Goal: Contribute content: Contribute content

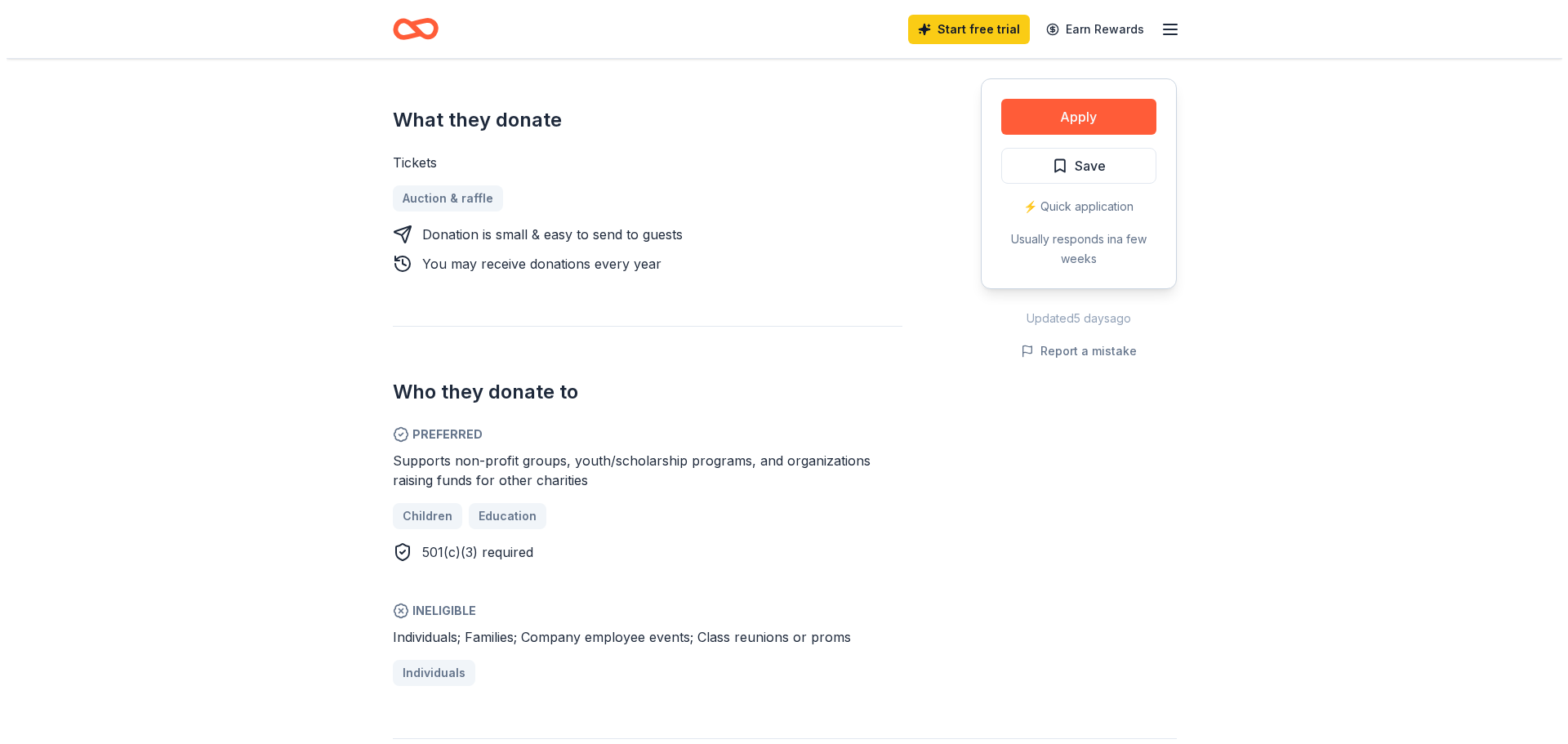
scroll to position [653, 0]
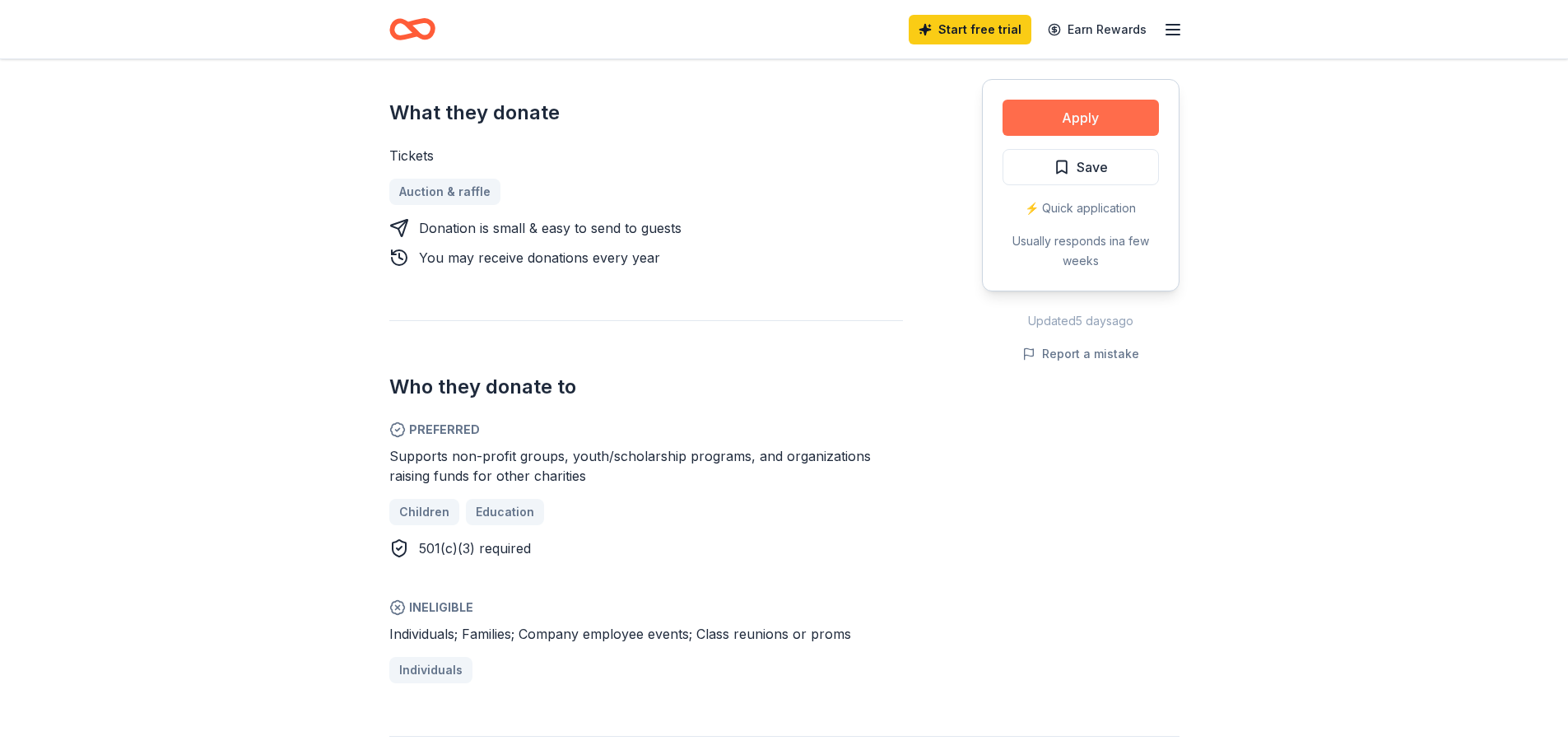
click at [1097, 112] on button "Apply" at bounding box center [1081, 117] width 157 height 36
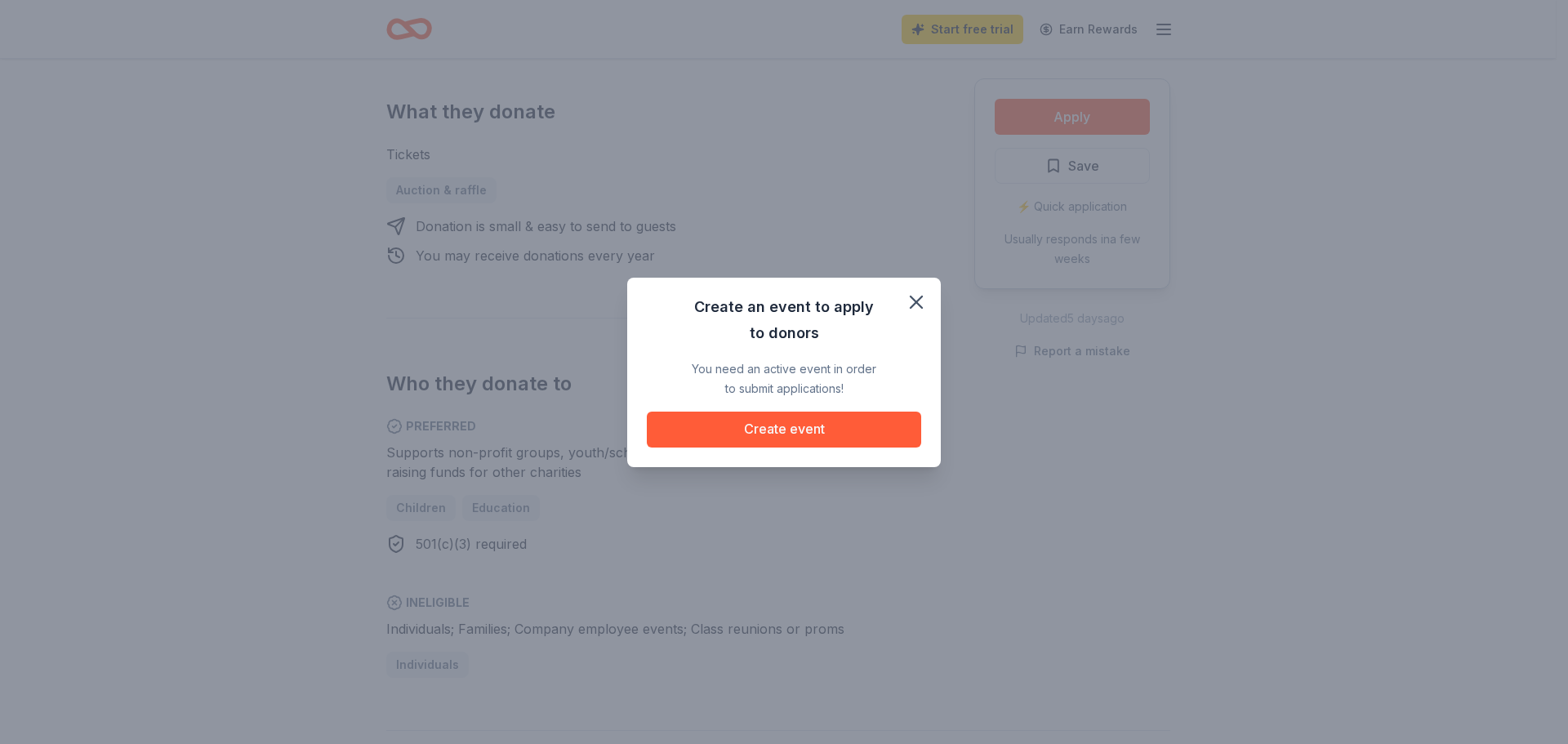
click at [1397, 230] on div "Create an event to apply to donors You need an active event in order to submit …" at bounding box center [784, 372] width 1568 height 744
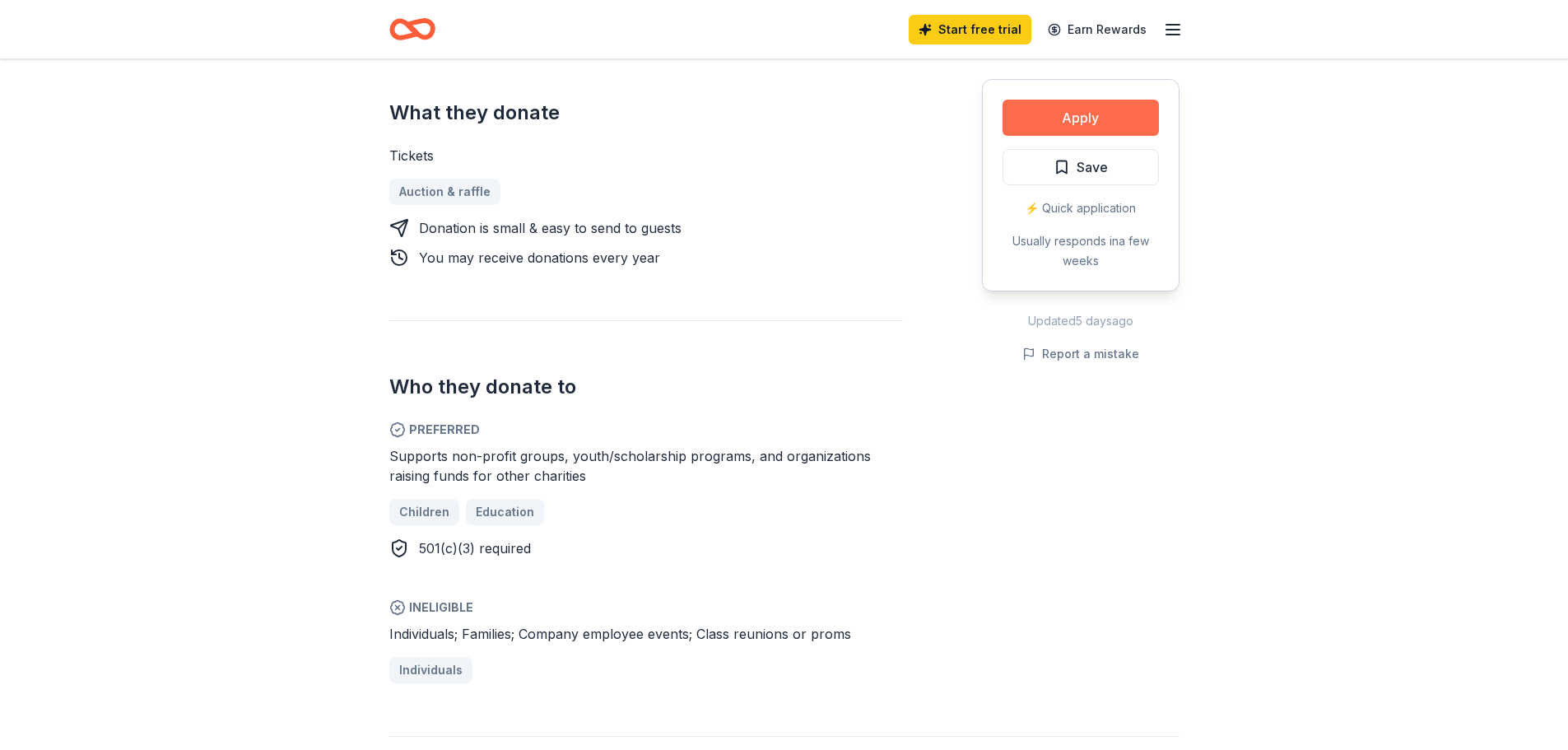
click at [1080, 110] on button "Apply" at bounding box center [1081, 117] width 157 height 36
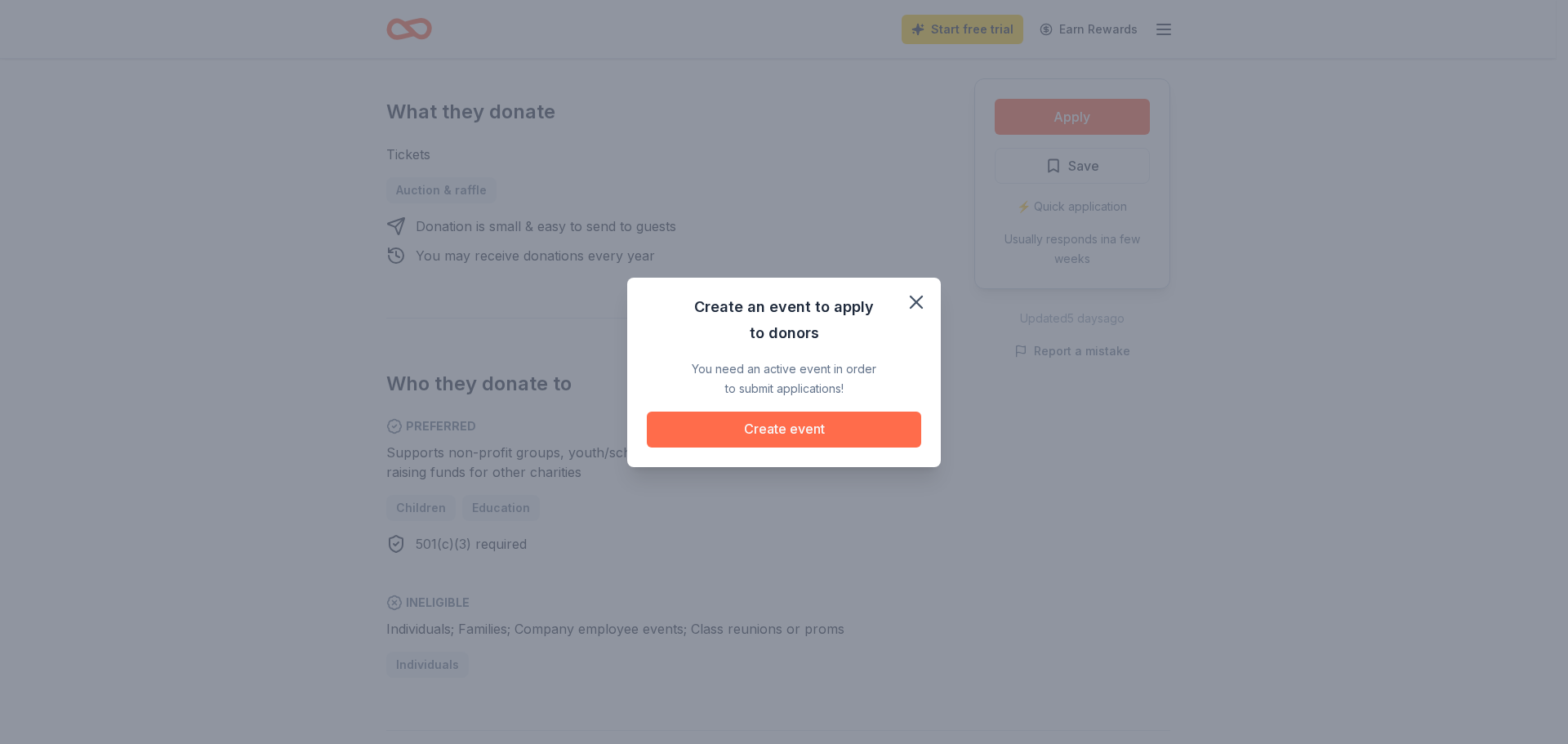
click at [803, 428] on button "Create event" at bounding box center [784, 429] width 275 height 36
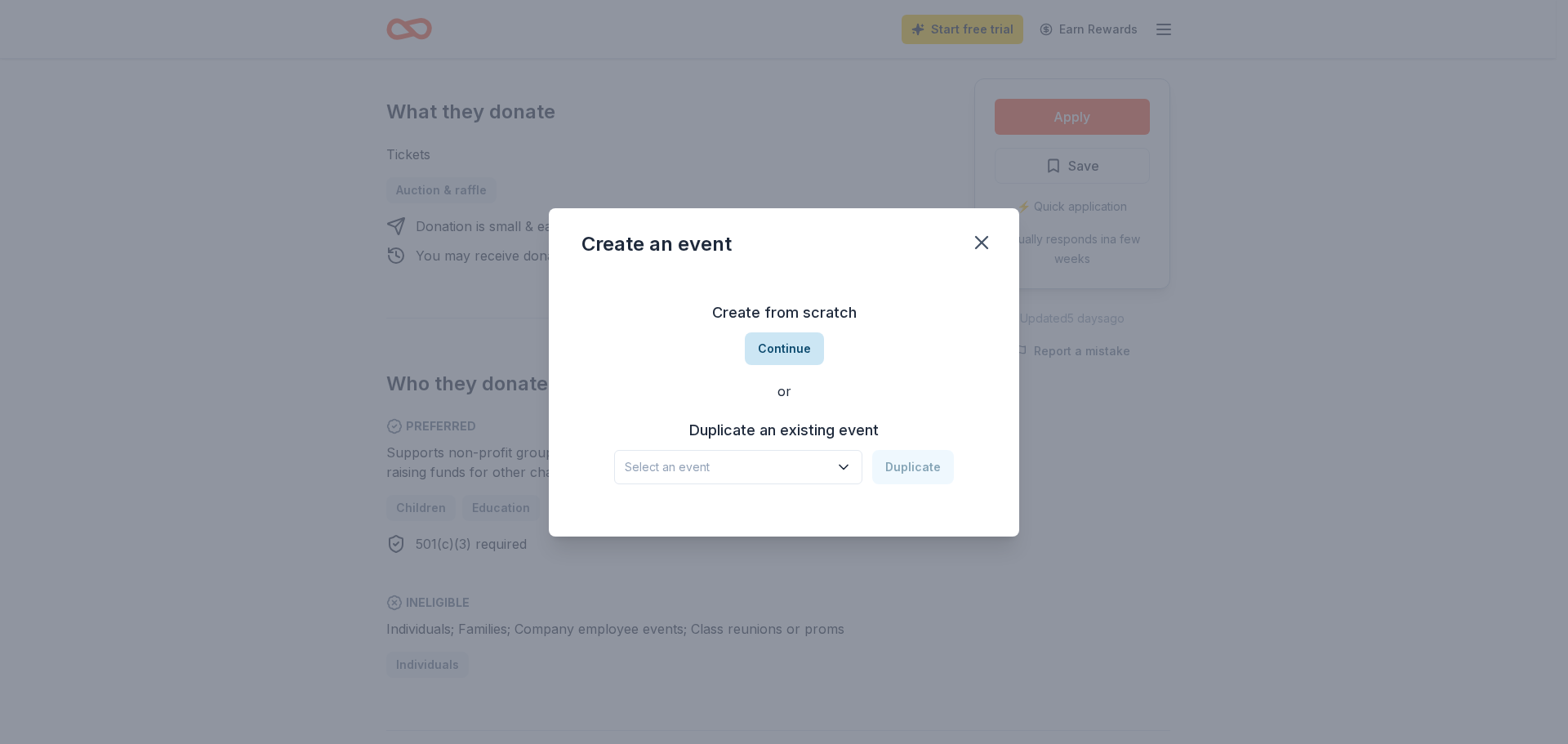
click at [777, 346] on button "Continue" at bounding box center [784, 349] width 80 height 33
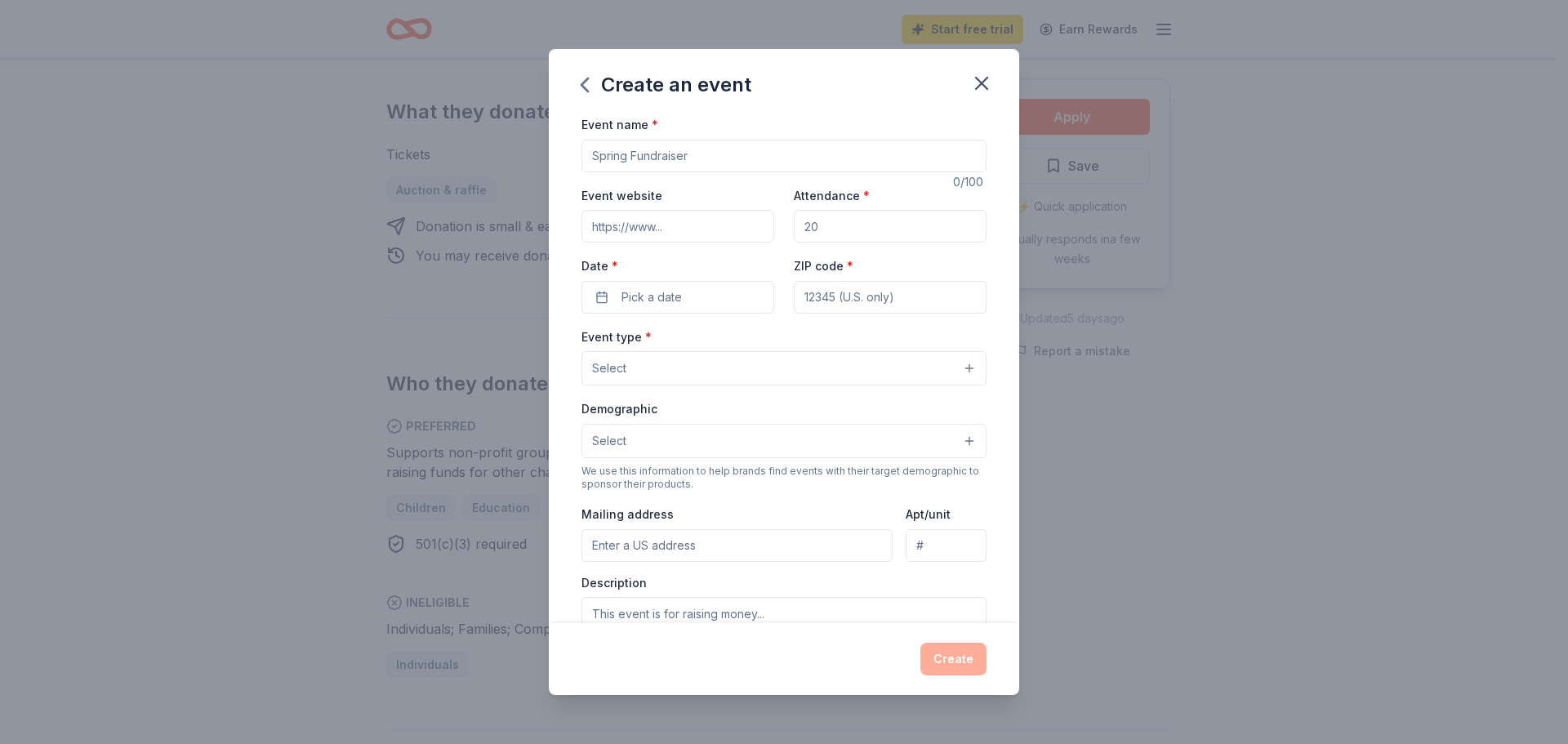
click at [706, 156] on input "Event name *" at bounding box center [784, 156] width 405 height 33
type input "EPJFL tackle football"
click at [623, 231] on input "Event website" at bounding box center [678, 226] width 193 height 33
type input "[DOMAIN_NAME]"
drag, startPoint x: 833, startPoint y: 227, endPoint x: 672, endPoint y: 243, distance: 161.8
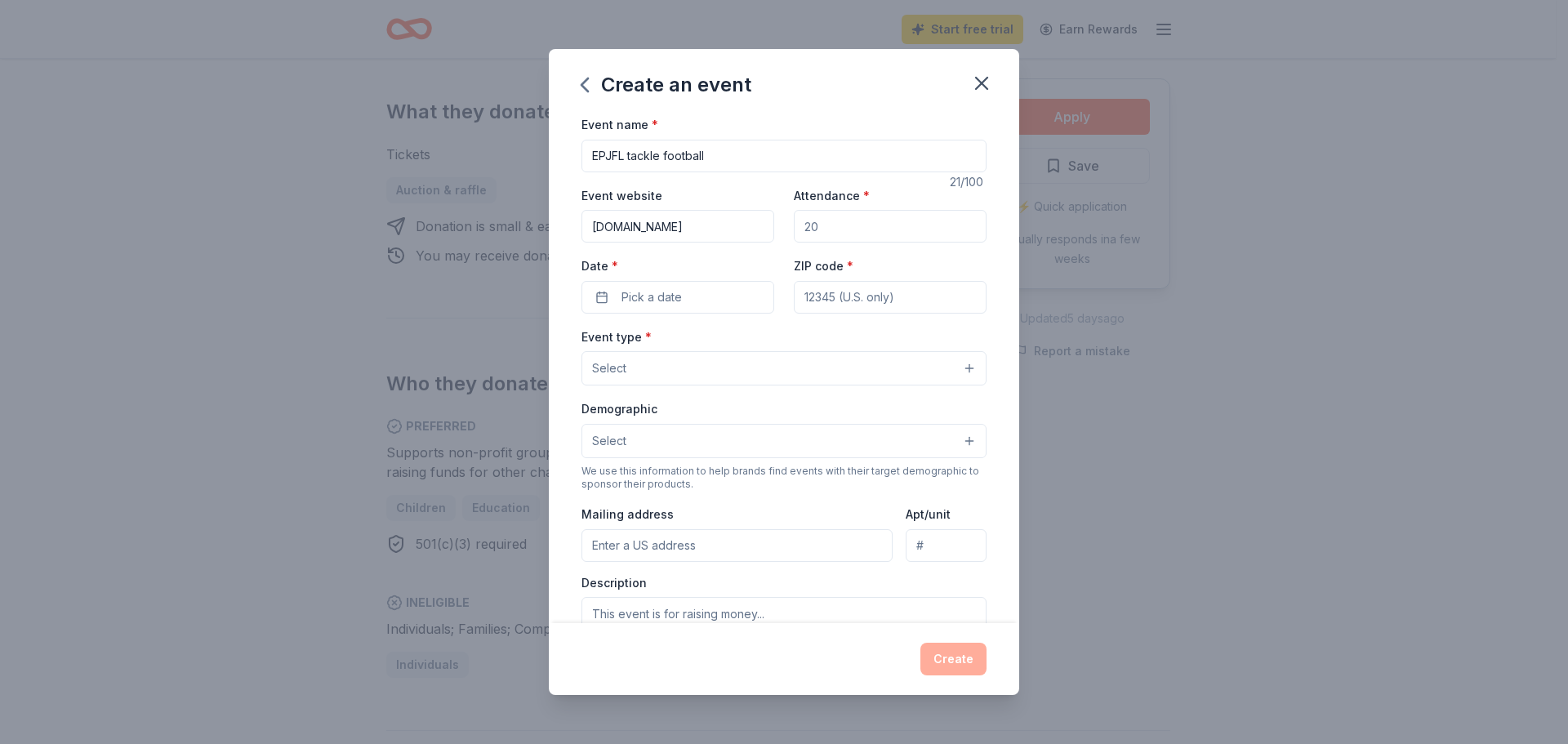
click at [672, 243] on div "Event website [DOMAIN_NAME] Attendance * Date * Pick a date ZIP code *" at bounding box center [784, 249] width 405 height 128
type input "10000"
click at [820, 295] on input "ZIP code *" at bounding box center [890, 297] width 193 height 33
type input "61611"
click at [657, 304] on span "Pick a date" at bounding box center [651, 297] width 60 height 20
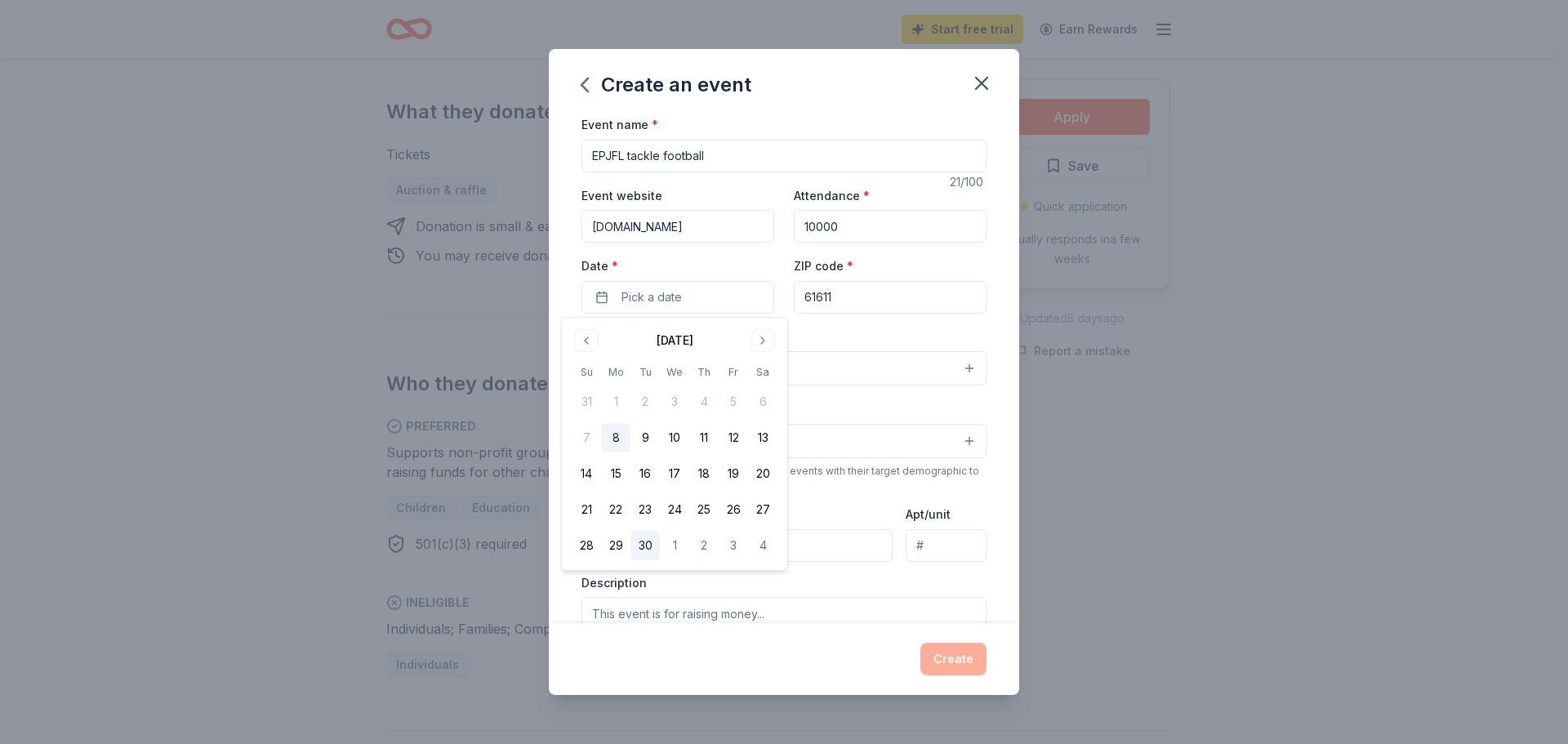
click at [650, 551] on button "30" at bounding box center [645, 544] width 29 height 29
click at [989, 531] on div "Event name * EPJFL tackle football 21 /100 Event website [DOMAIN_NAME] Attendan…" at bounding box center [784, 368] width 470 height 509
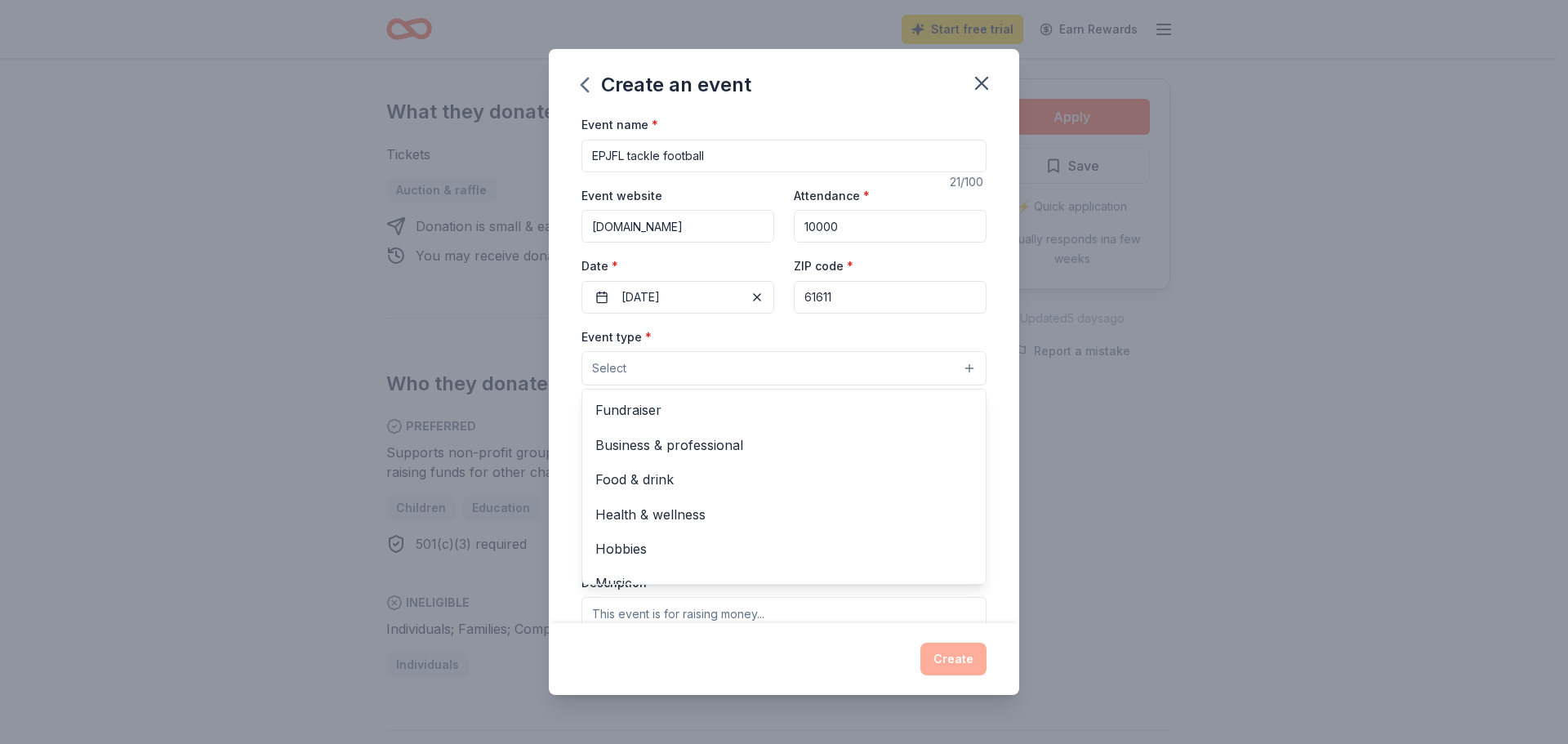
click at [727, 367] on button "Select" at bounding box center [784, 368] width 405 height 35
click at [676, 399] on span "Fundraiser" at bounding box center [784, 409] width 378 height 22
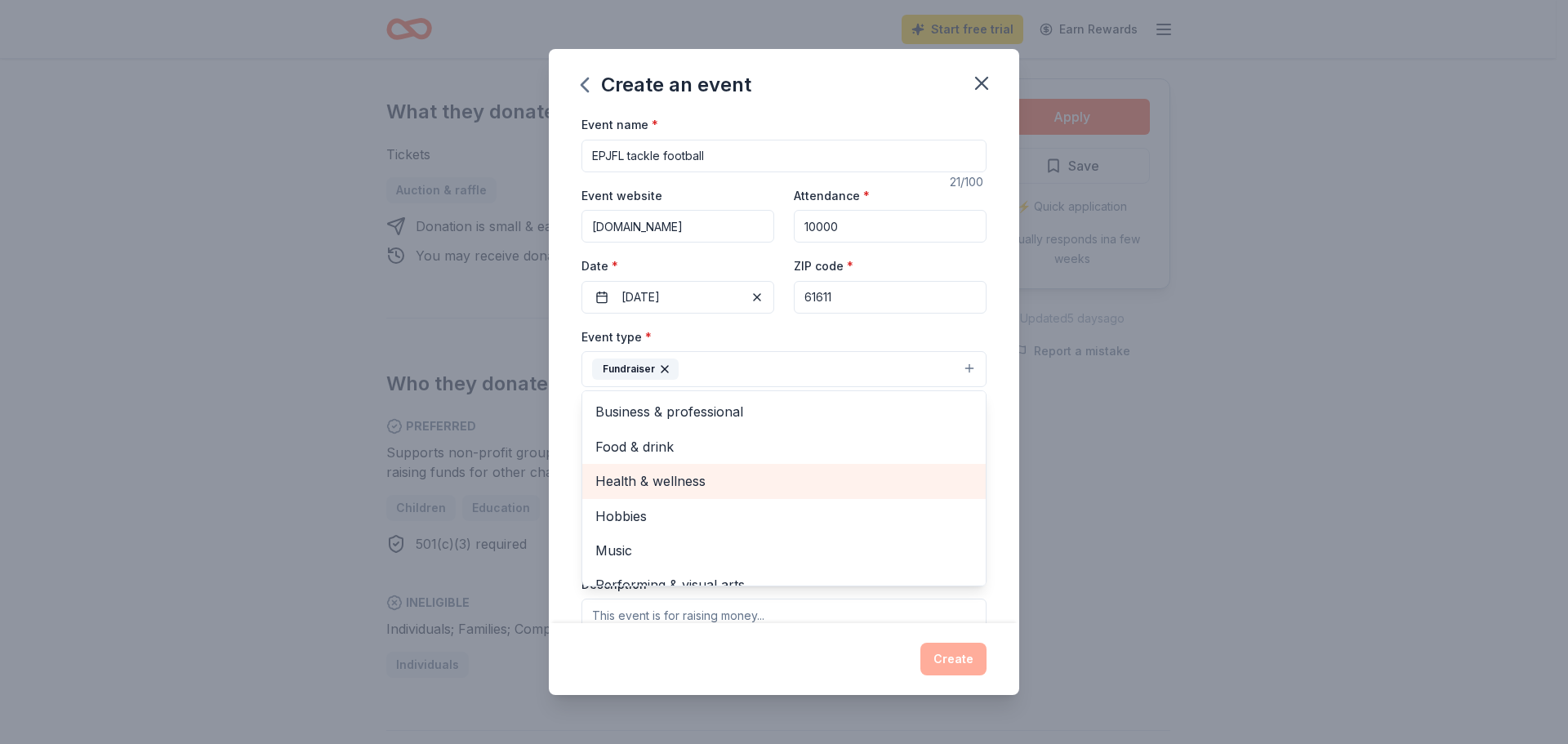
scroll to position [20, 0]
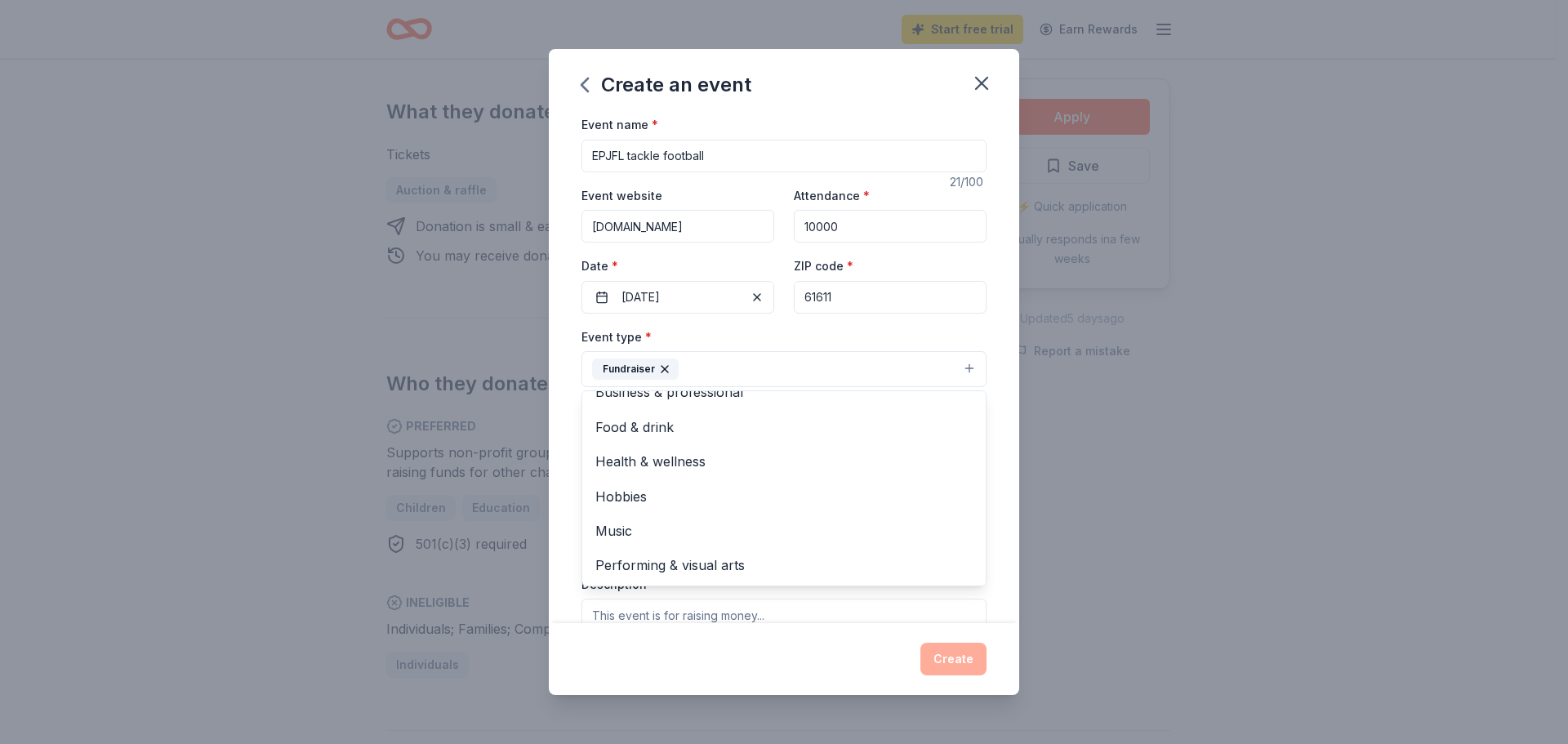
click at [992, 521] on div "Event name * EPJFL tackle football 21 /100 Event website [DOMAIN_NAME] Attendan…" at bounding box center [784, 368] width 470 height 509
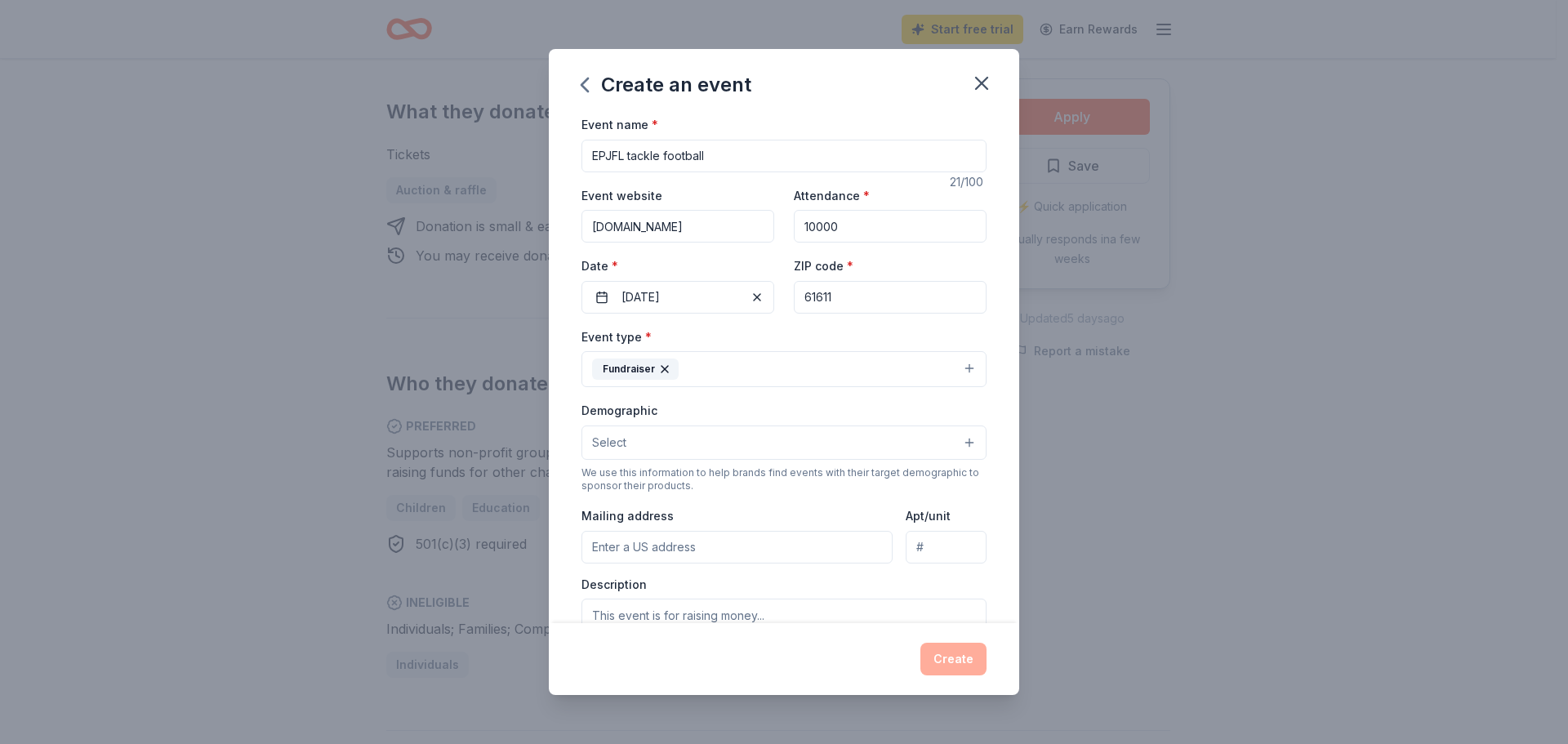
click at [883, 428] on button "Select" at bounding box center [784, 442] width 405 height 35
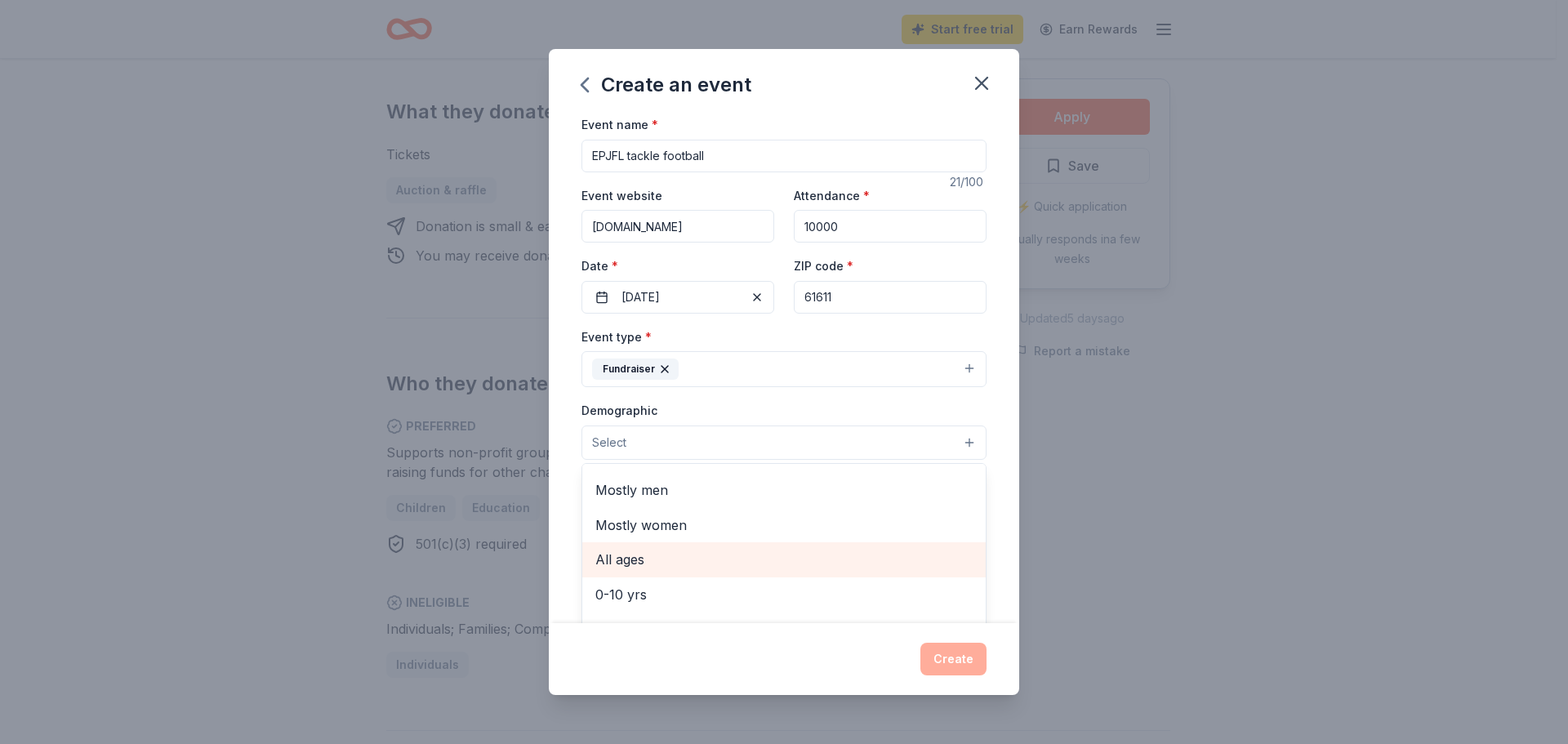
scroll to position [0, 0]
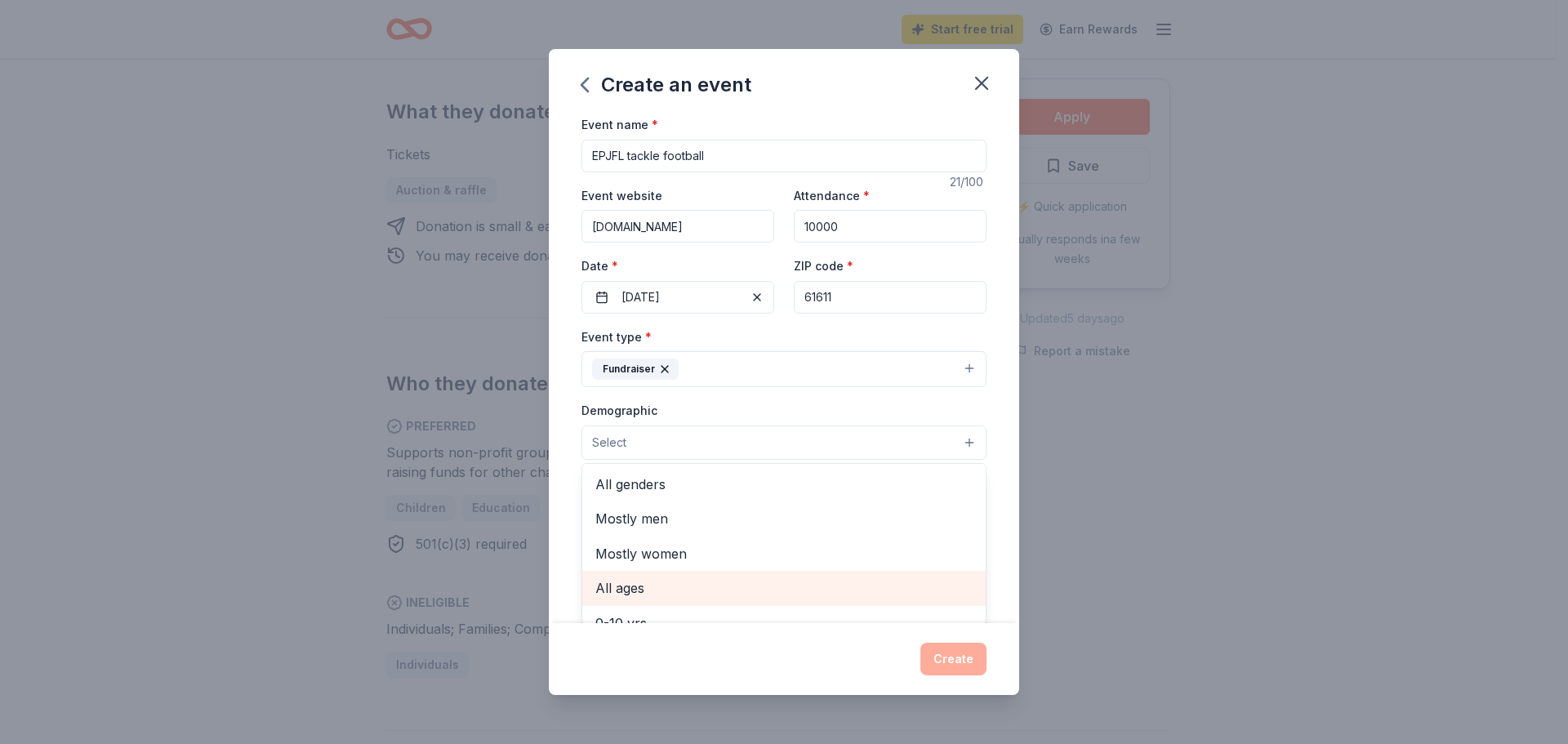
click at [792, 496] on div "All genders" at bounding box center [784, 484] width 403 height 35
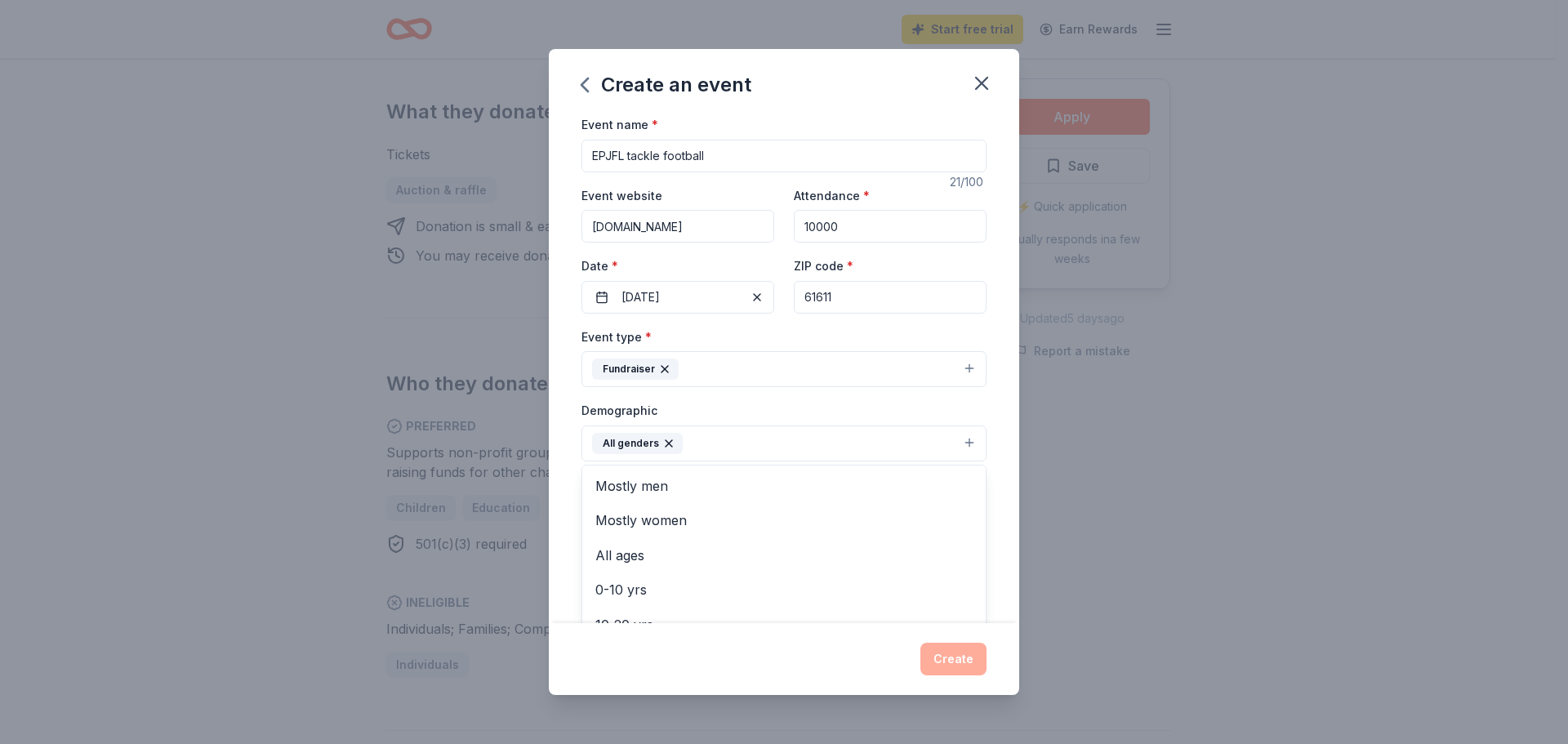
click at [1002, 554] on div "Event name * EPJFL tackle football 21 /100 Event website [DOMAIN_NAME] Attendan…" at bounding box center [784, 368] width 470 height 509
click at [889, 436] on button "All genders" at bounding box center [784, 443] width 405 height 36
click at [636, 563] on span "All ages" at bounding box center [784, 555] width 378 height 22
click at [995, 485] on div "Event name * EPJFL tackle football 21 /100 Event website [DOMAIN_NAME] Attendan…" at bounding box center [784, 368] width 470 height 509
click at [709, 544] on input "Mailing address" at bounding box center [737, 548] width 311 height 33
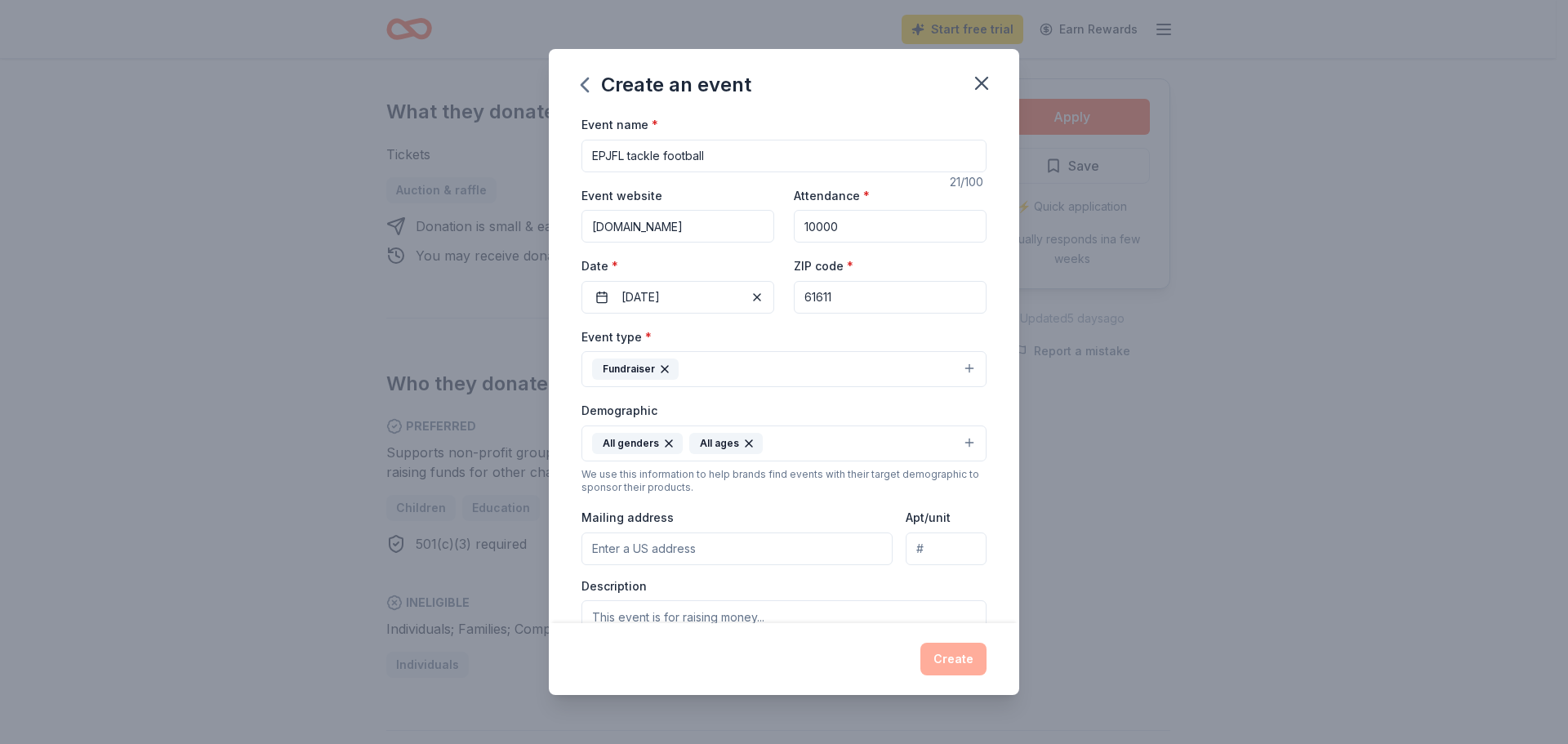
type input "[STREET_ADDRESS]"
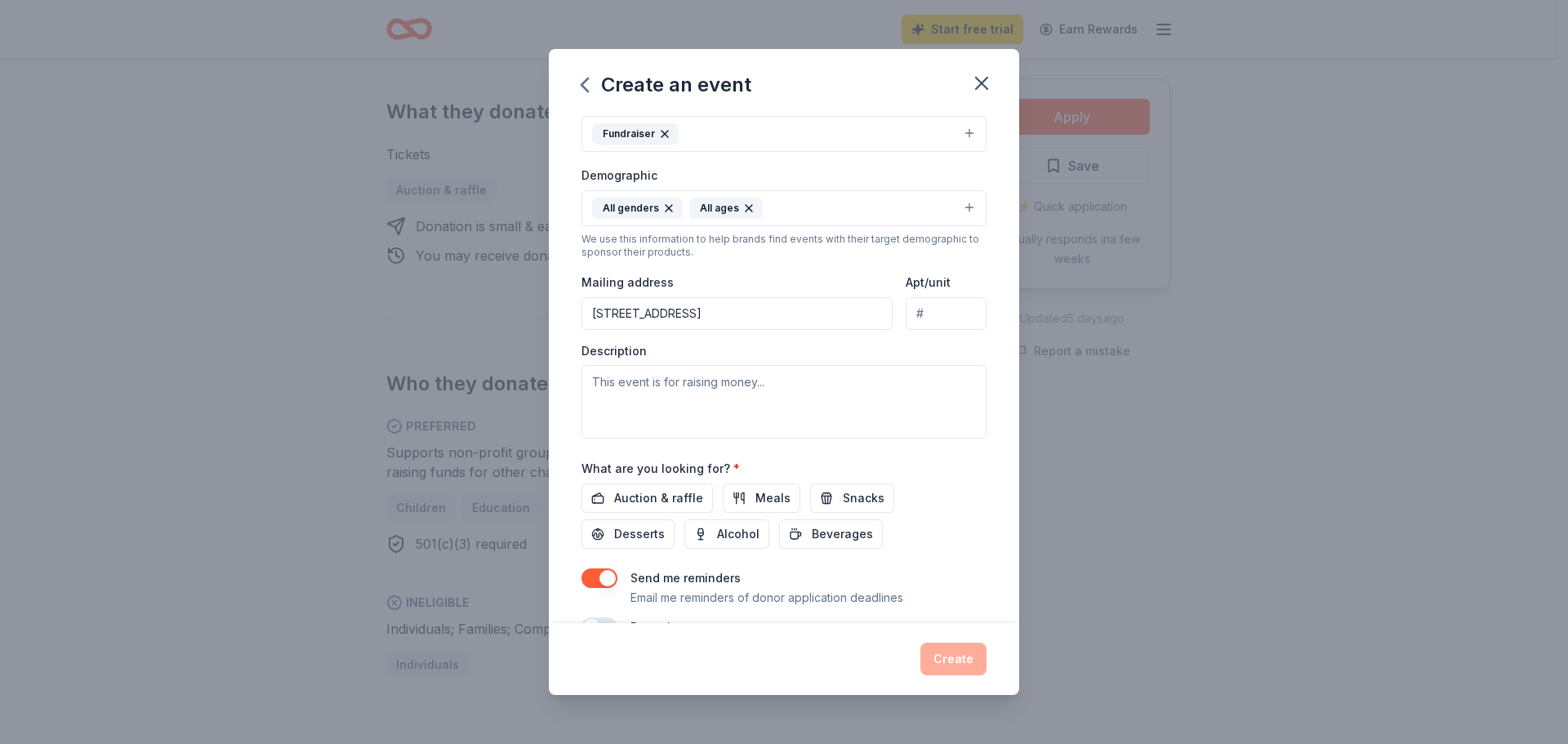
scroll to position [245, 0]
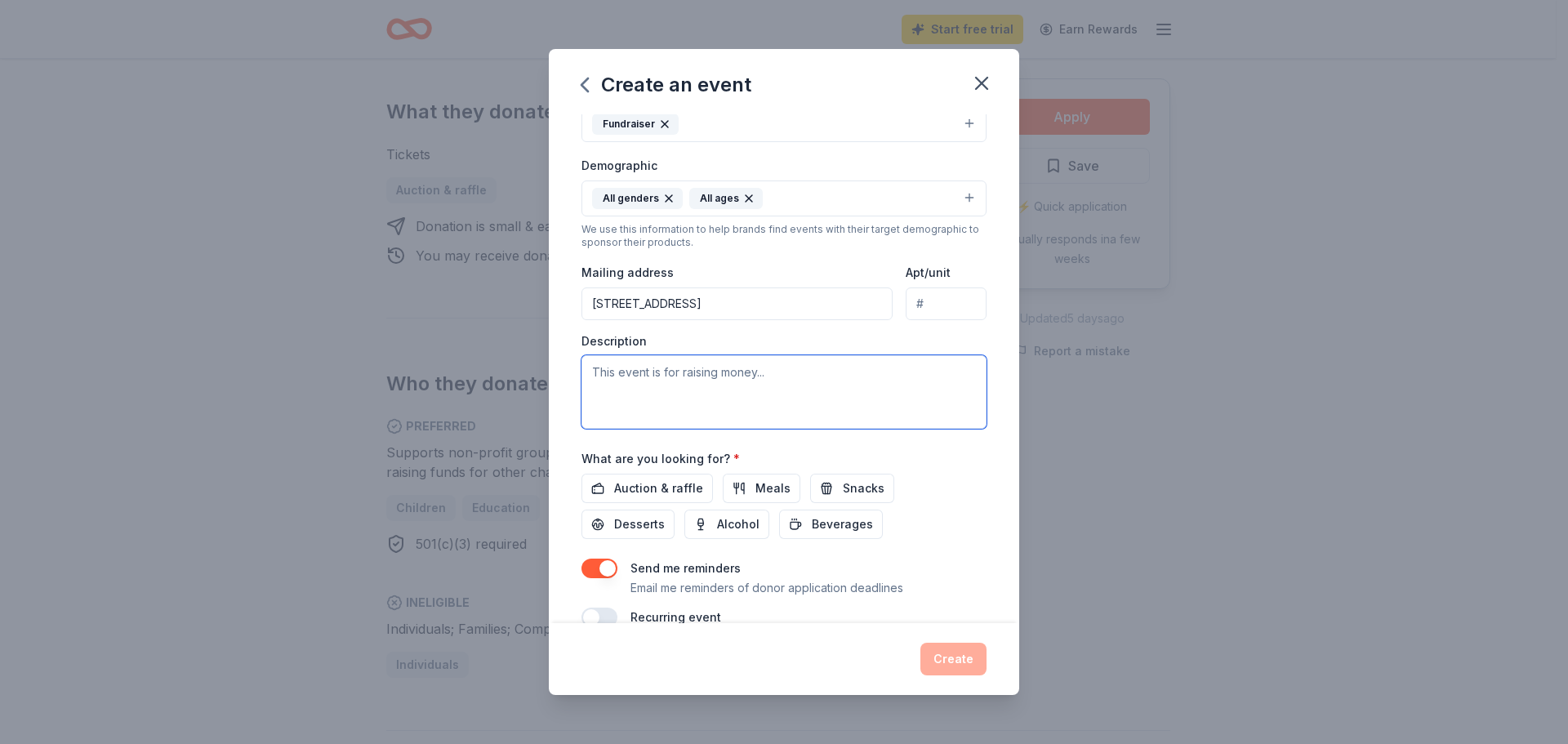
click at [691, 385] on textarea at bounding box center [784, 392] width 405 height 73
type textarea "M"
click at [777, 363] on textarea at bounding box center [784, 392] width 405 height 73
type textarea "Equipment for our kids to play tackle football"
click at [684, 490] on span "Auction & raffle" at bounding box center [658, 488] width 89 height 20
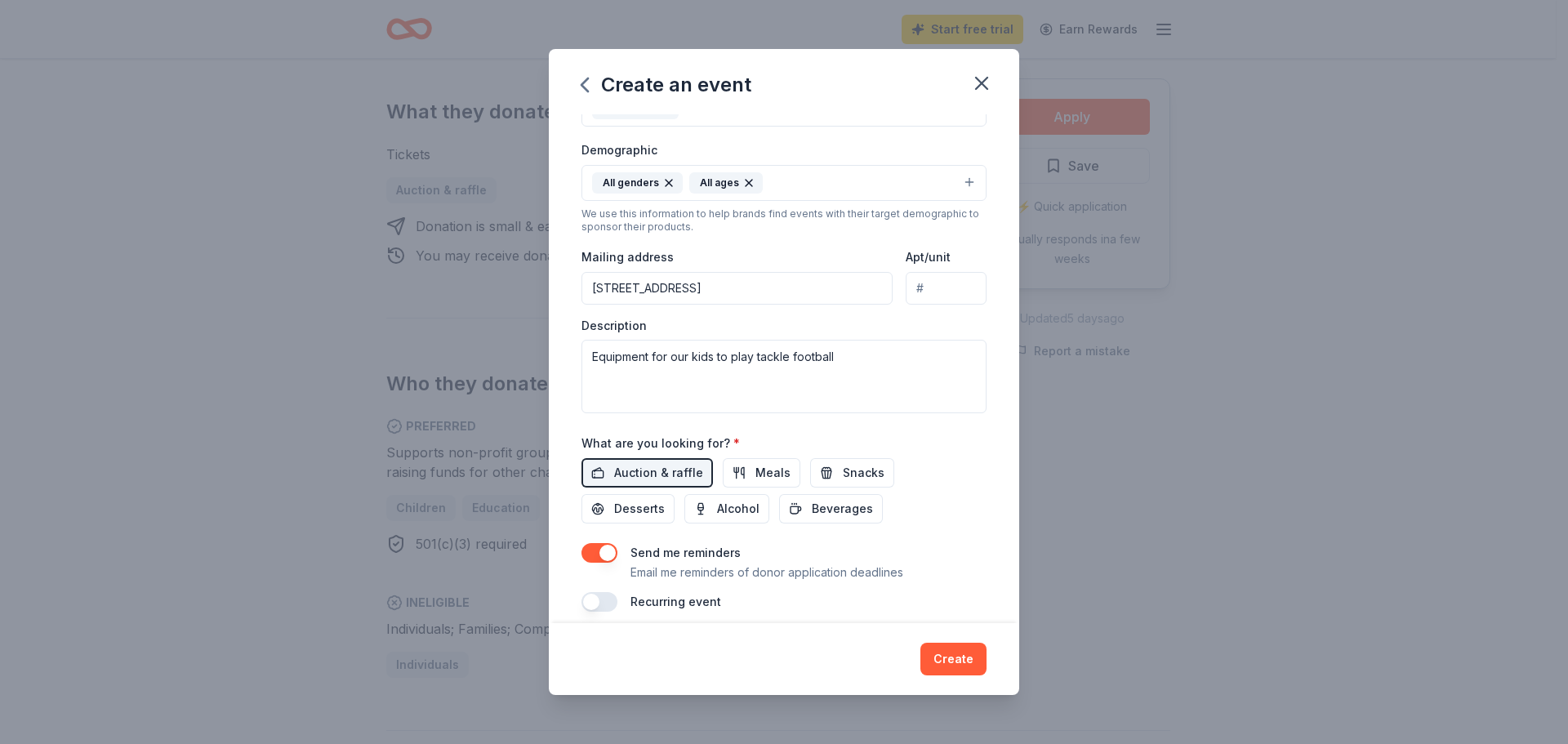
scroll to position [275, 0]
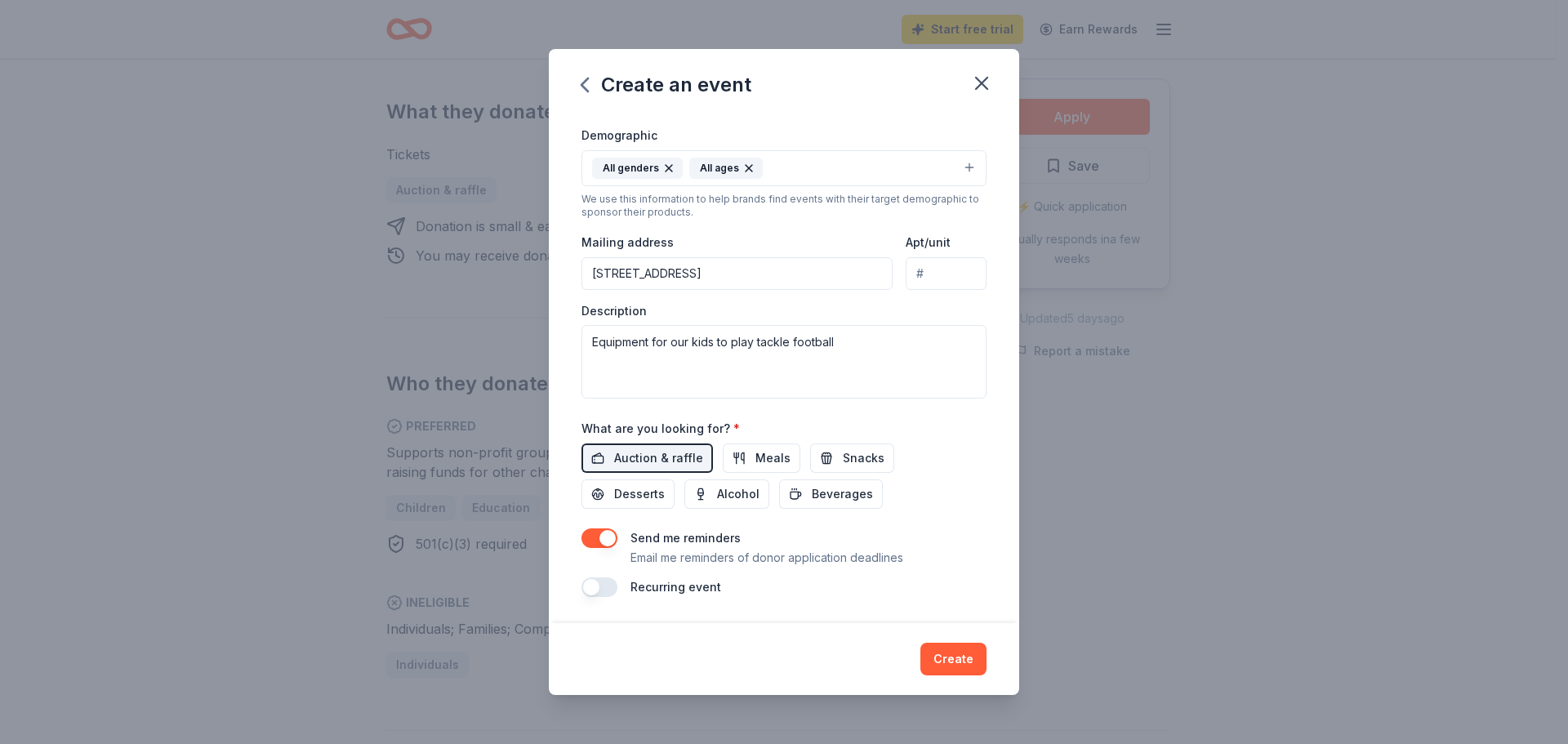
click at [600, 588] on button "button" at bounding box center [599, 587] width 36 height 20
click at [939, 652] on button "Create" at bounding box center [953, 659] width 67 height 33
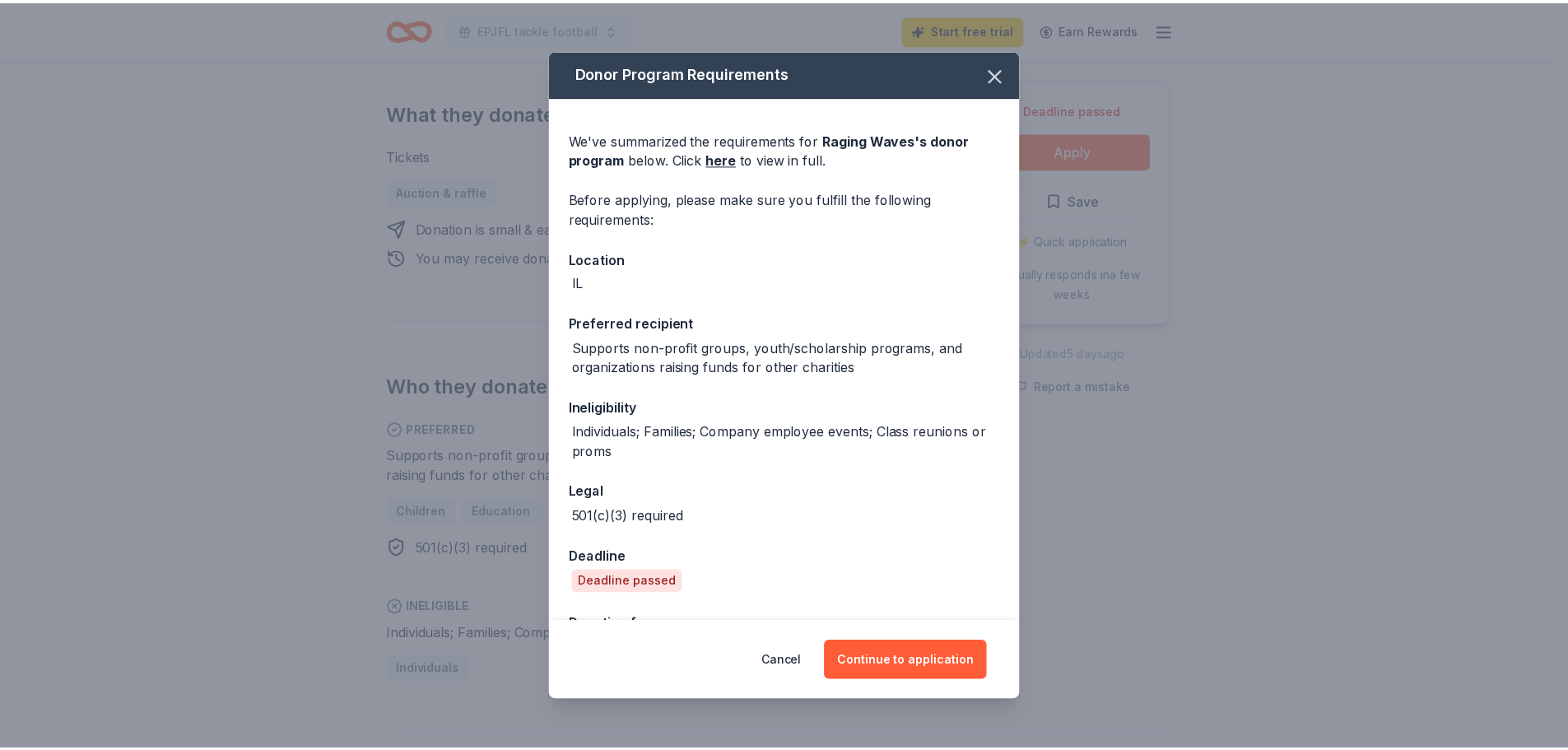
scroll to position [56, 0]
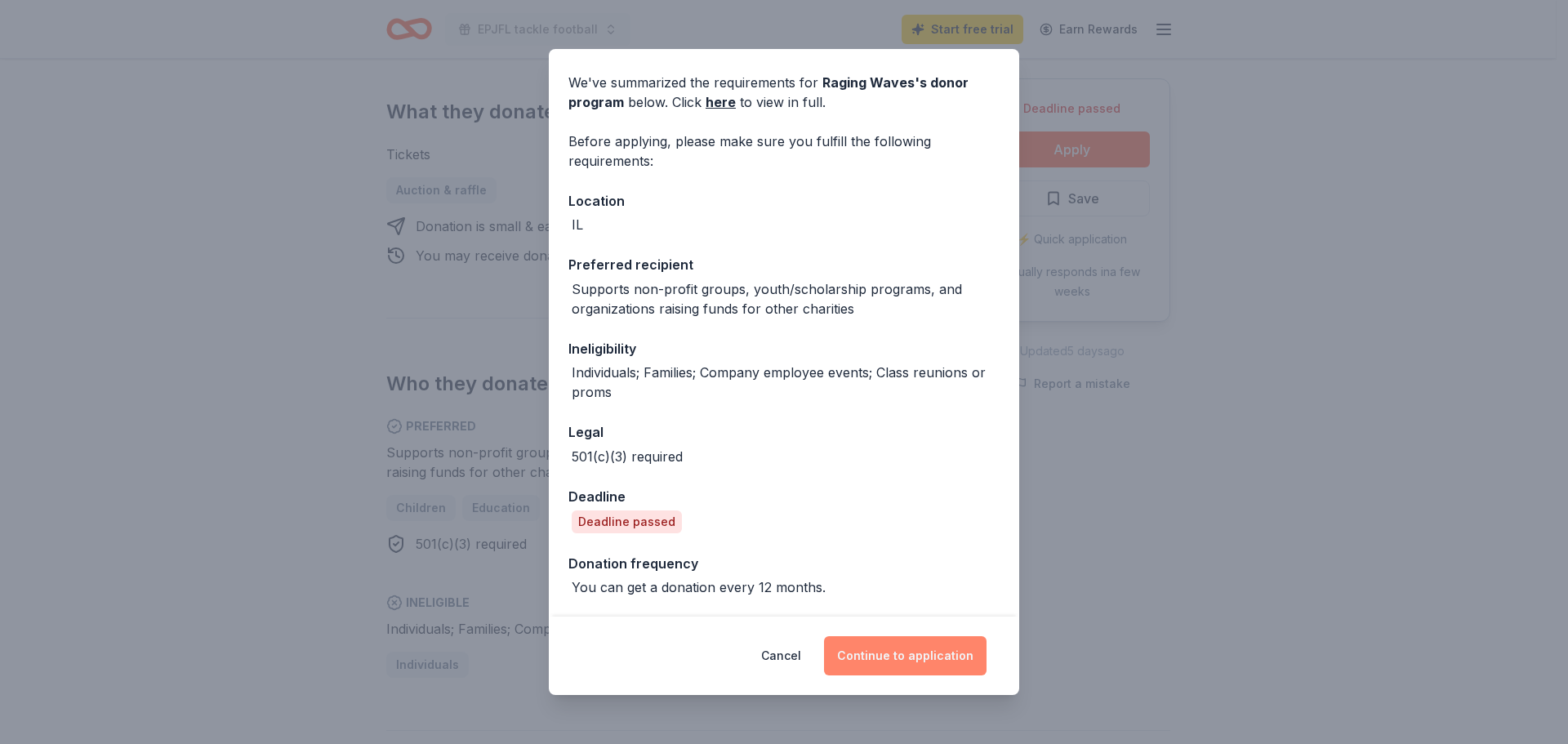
click at [899, 659] on button "Continue to application" at bounding box center [904, 656] width 162 height 39
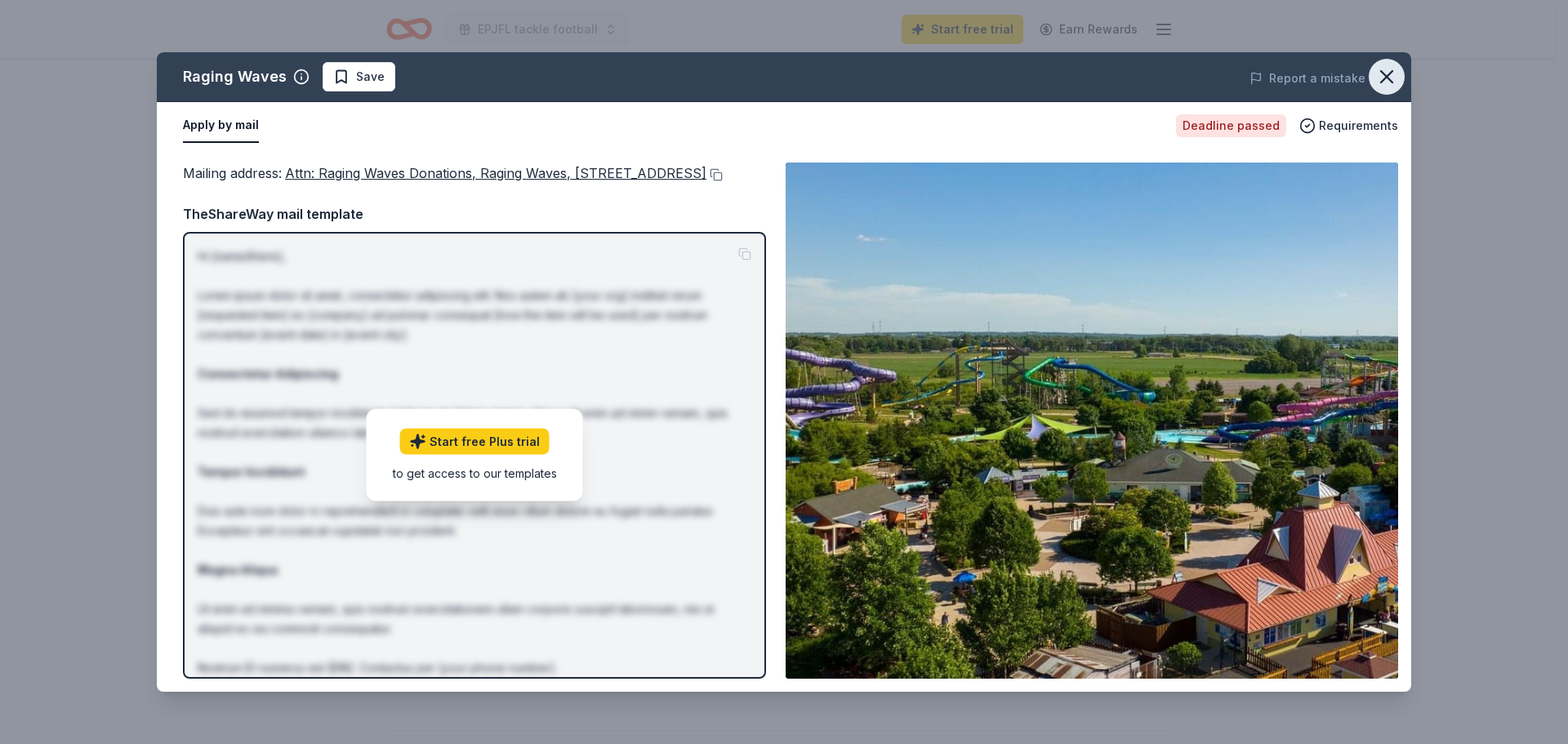
click at [1381, 73] on icon "button" at bounding box center [1386, 77] width 22 height 22
